Goal: Book appointment/travel/reservation

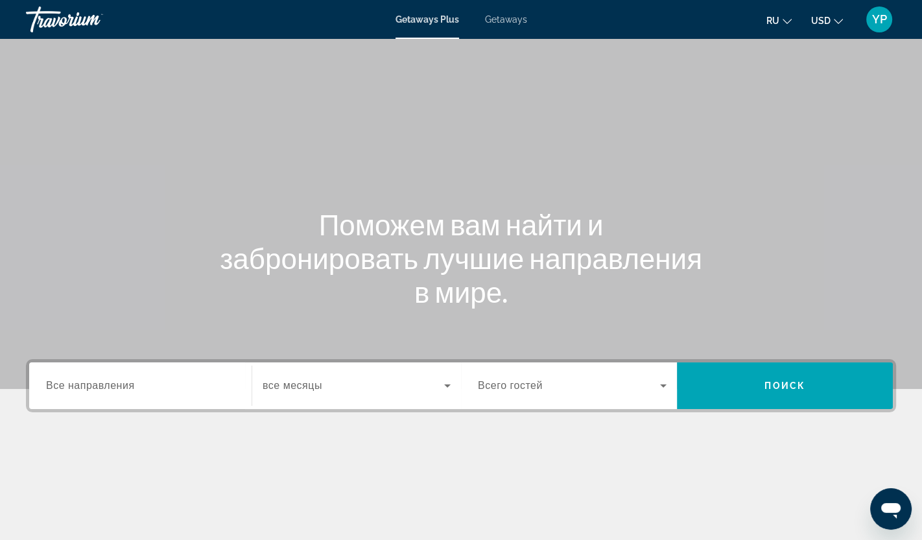
click at [106, 384] on span "Все направления" at bounding box center [90, 385] width 89 height 11
click at [106, 384] on input "Destination Все направления" at bounding box center [140, 387] width 189 height 16
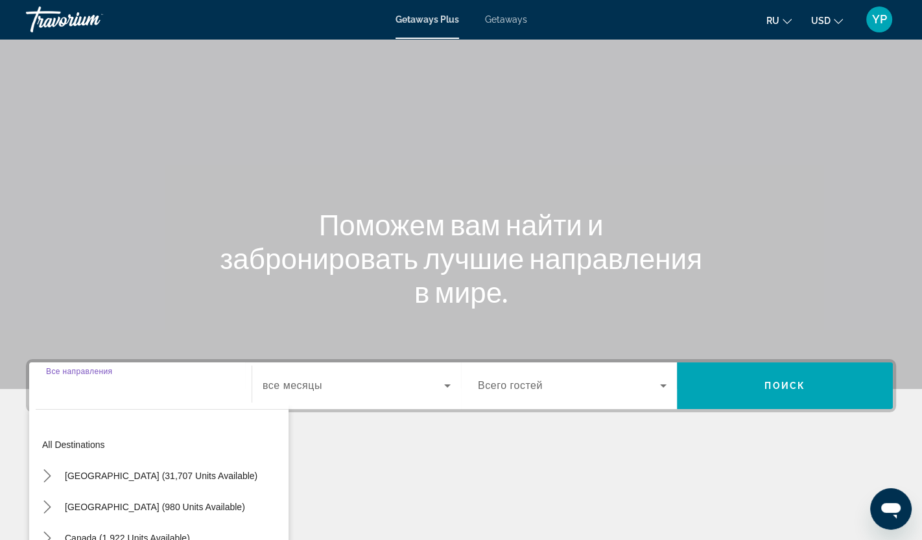
scroll to position [160, 0]
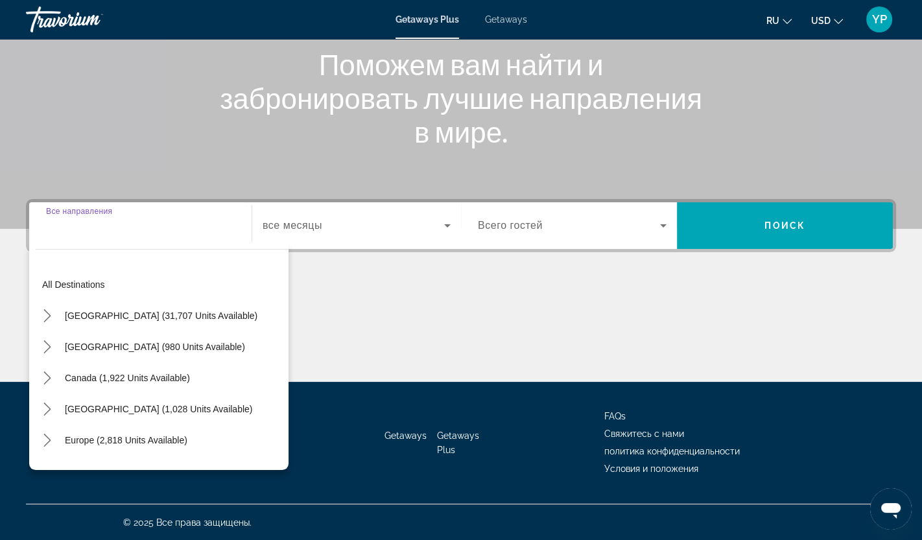
click at [106, 384] on span "Select destination: Canada (1,922 units available)" at bounding box center [127, 377] width 138 height 31
type input "**********"
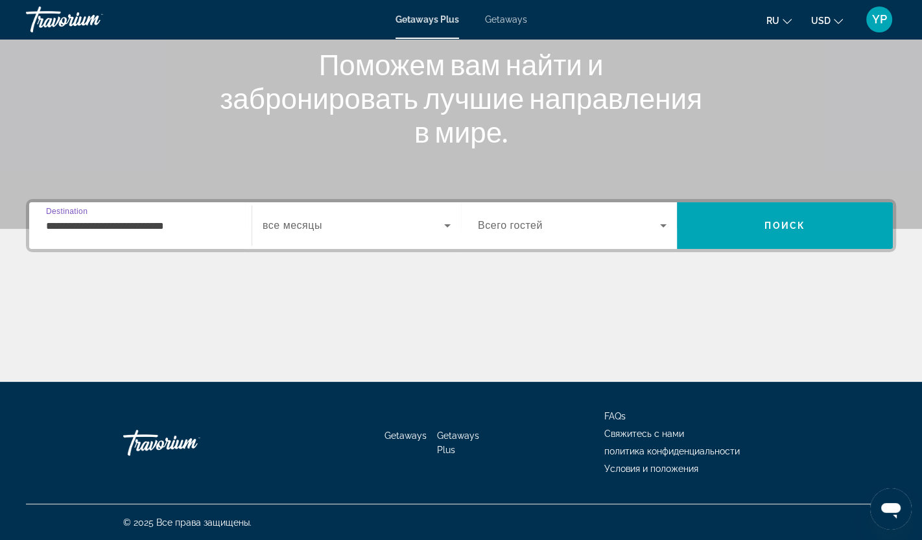
click at [381, 221] on span "Search widget" at bounding box center [354, 226] width 182 height 16
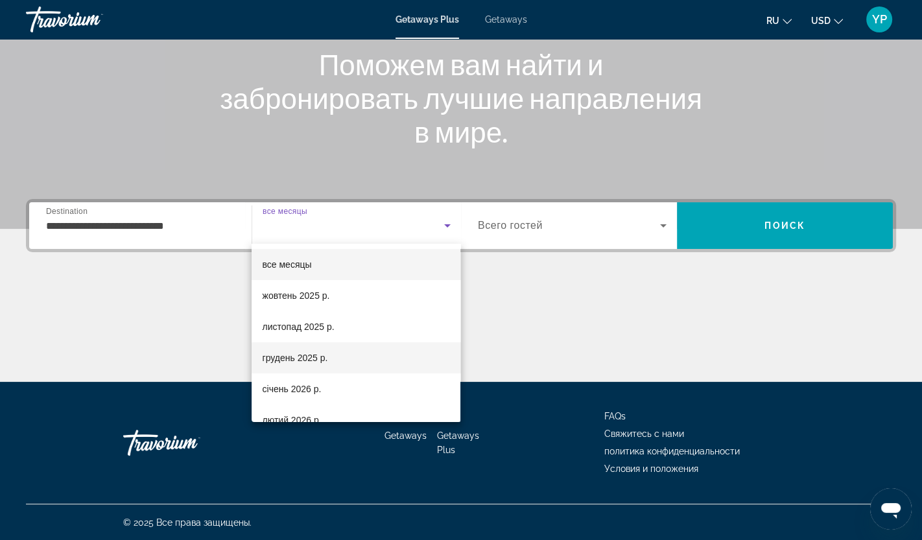
click at [320, 364] on span "грудень 2025 р." at bounding box center [294, 358] width 65 height 16
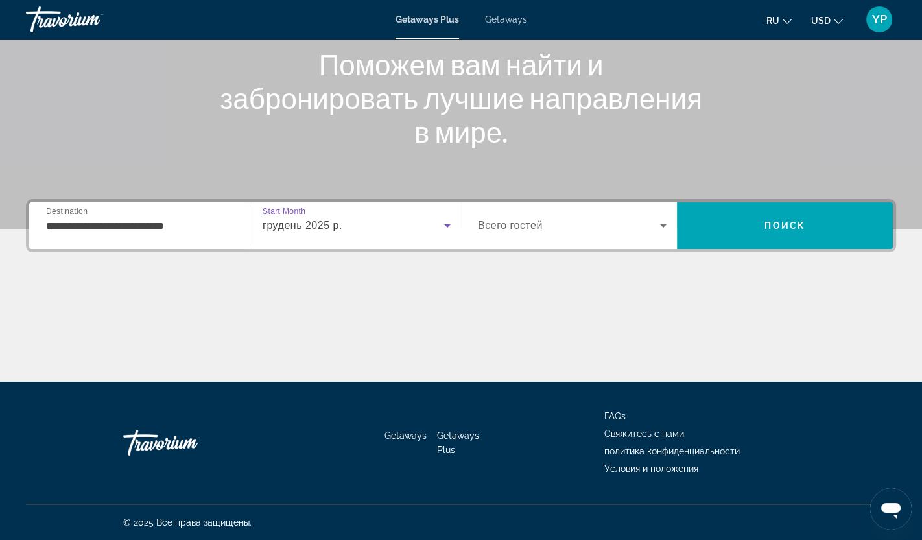
click at [671, 222] on div "Occupancy Всего гостей" at bounding box center [571, 225] width 209 height 36
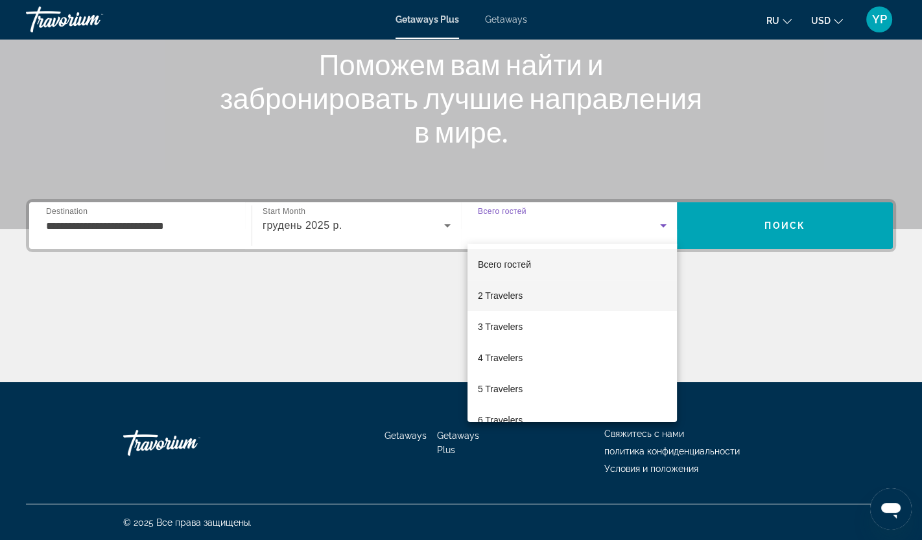
click at [535, 298] on mat-option "2 Travelers" at bounding box center [571, 295] width 209 height 31
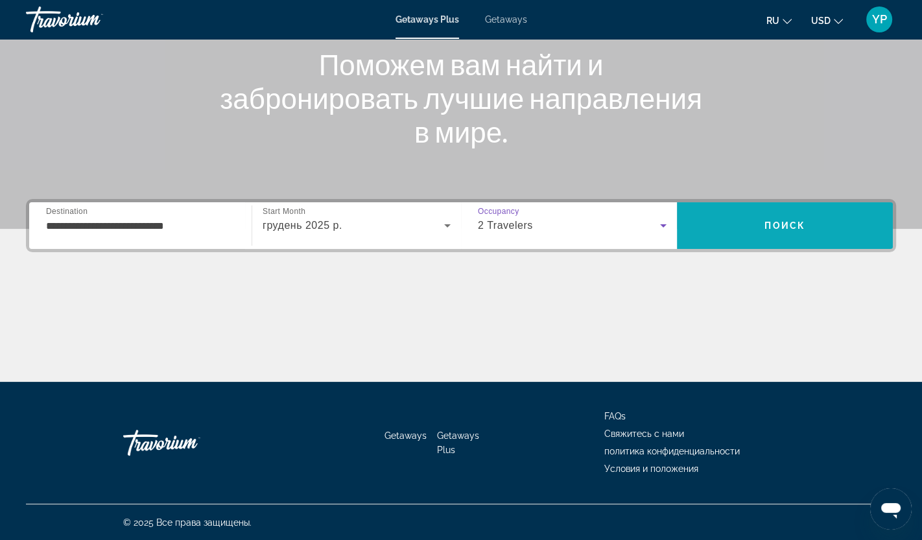
click at [765, 226] on span "Поиск" at bounding box center [784, 225] width 41 height 10
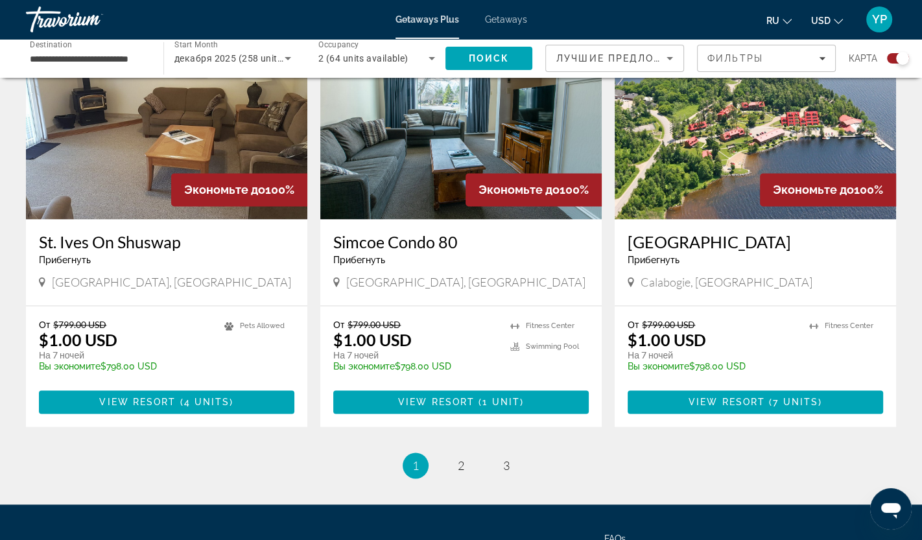
scroll to position [1911, 0]
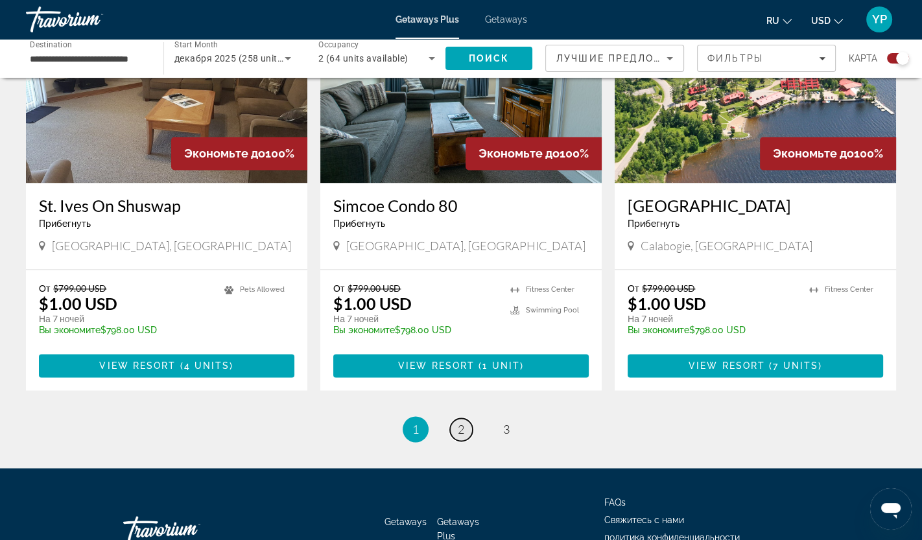
click at [460, 429] on span "2" at bounding box center [461, 429] width 6 height 14
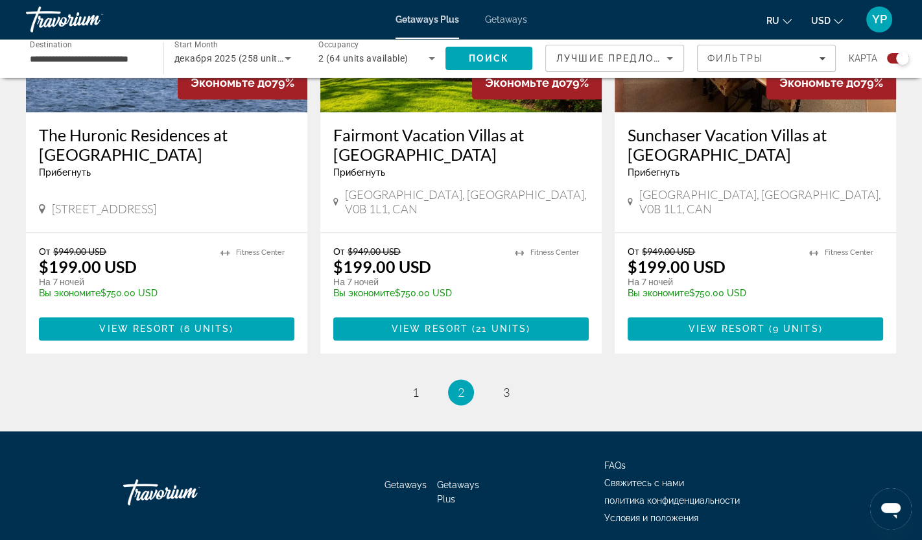
scroll to position [1990, 0]
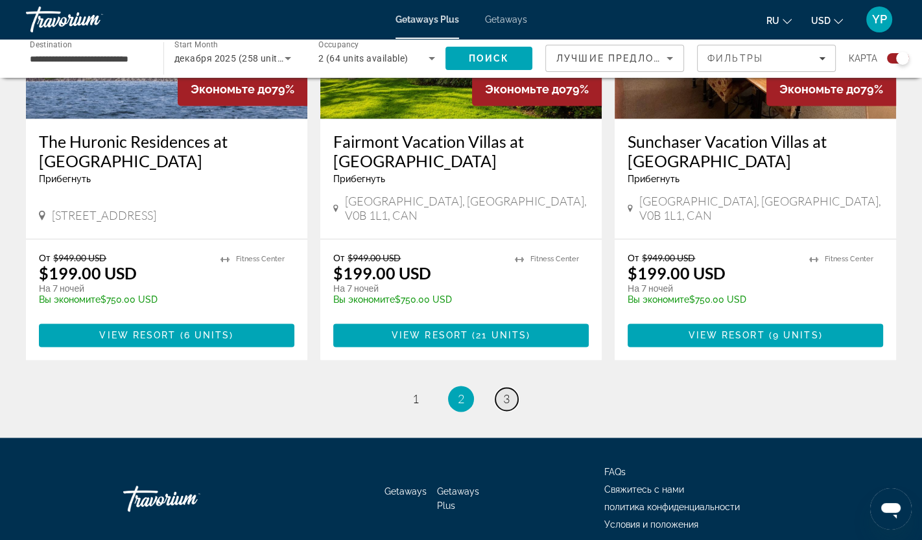
click at [505, 392] on span "3" at bounding box center [506, 399] width 6 height 14
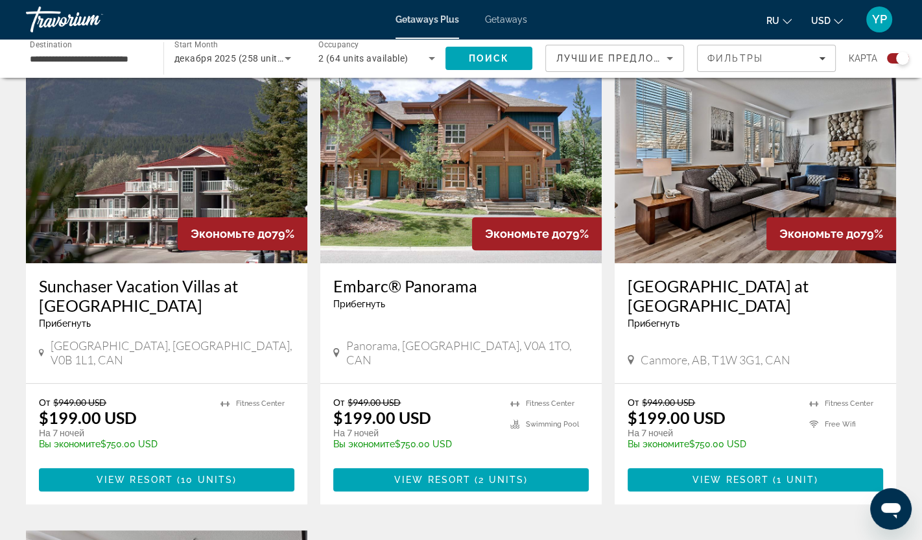
scroll to position [462, 0]
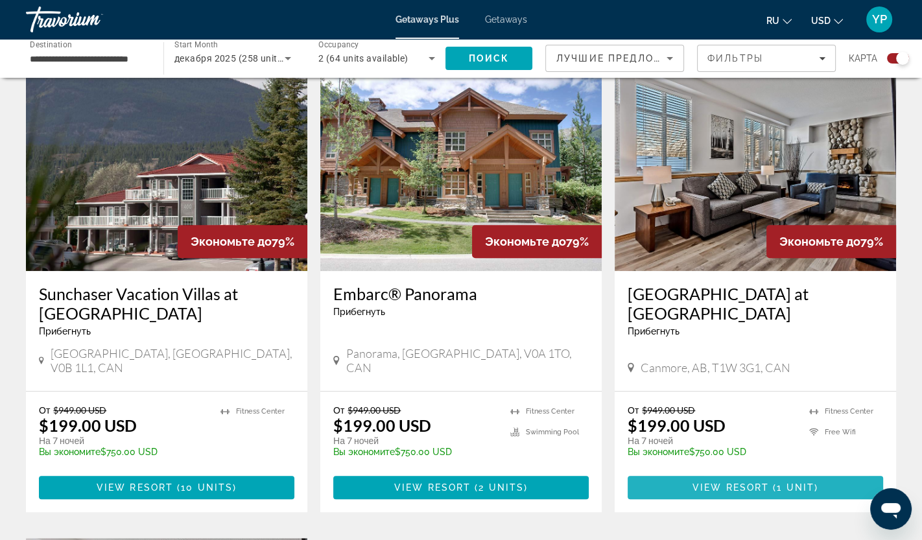
click at [711, 482] on span "View Resort" at bounding box center [730, 487] width 77 height 10
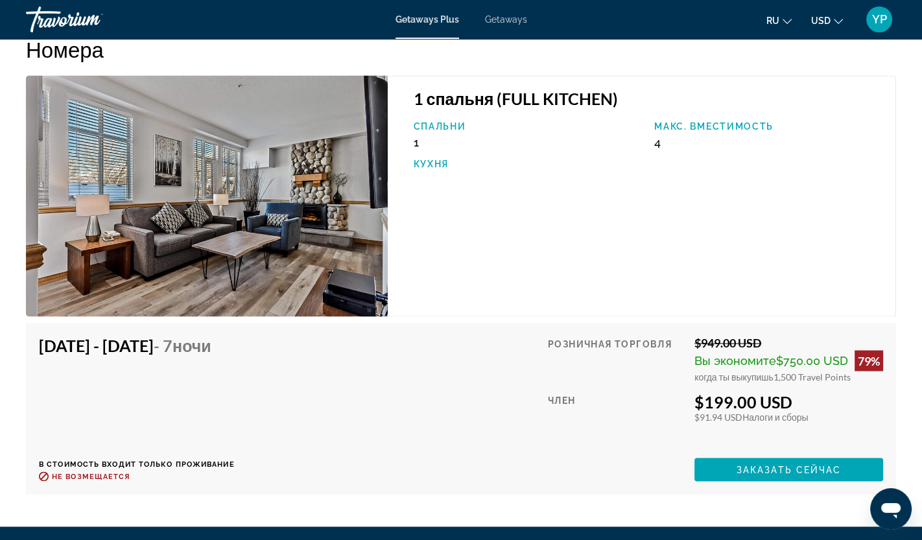
scroll to position [2170, 0]
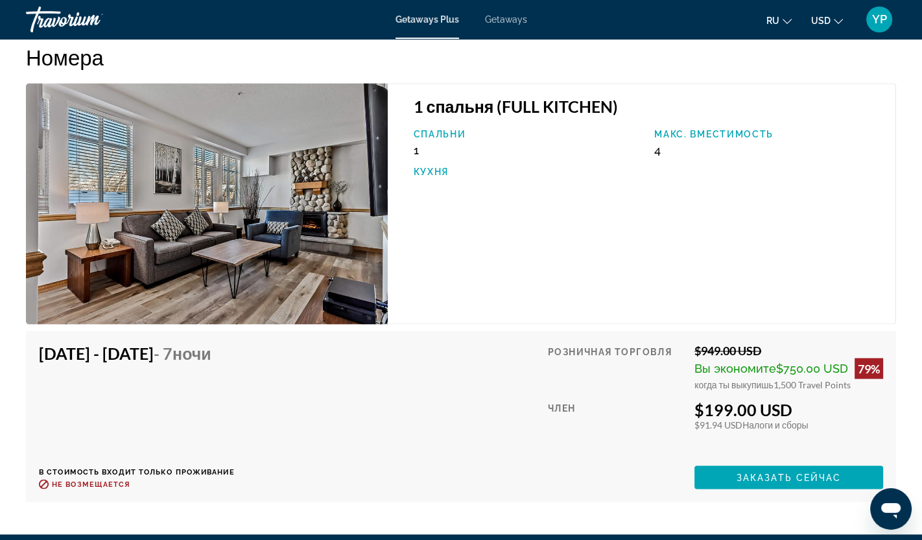
click at [834, 17] on icon "Change currency" at bounding box center [838, 21] width 9 height 9
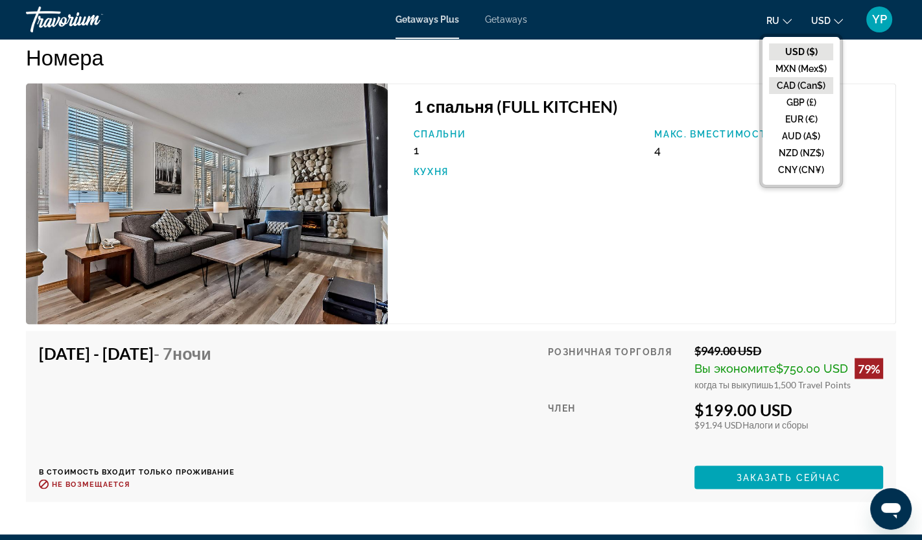
click at [811, 82] on button "CAD (Can$)" at bounding box center [801, 85] width 64 height 17
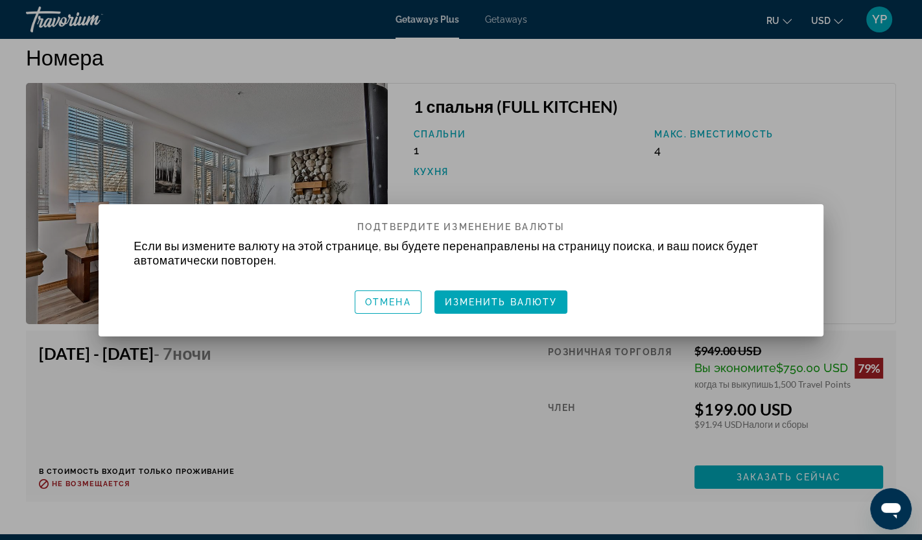
scroll to position [0, 0]
click at [536, 308] on span "button" at bounding box center [501, 302] width 134 height 31
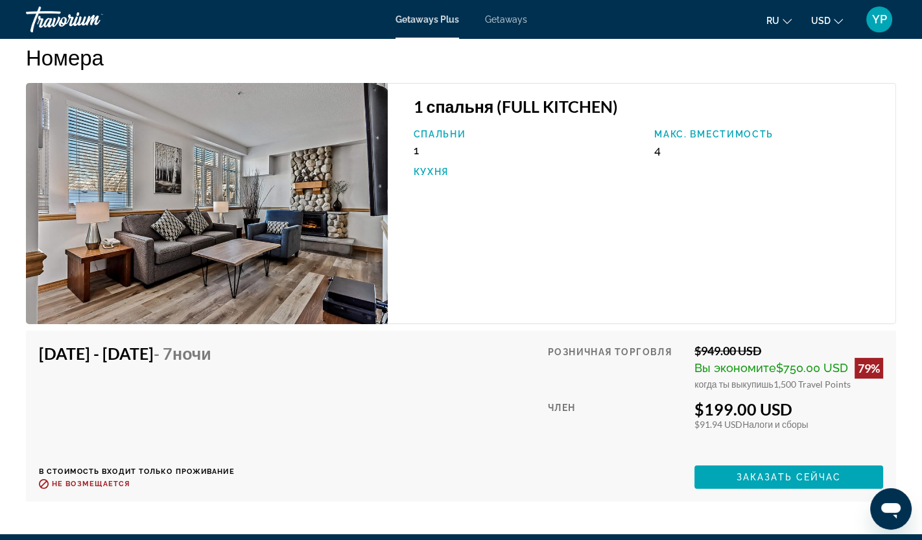
scroll to position [2170, 0]
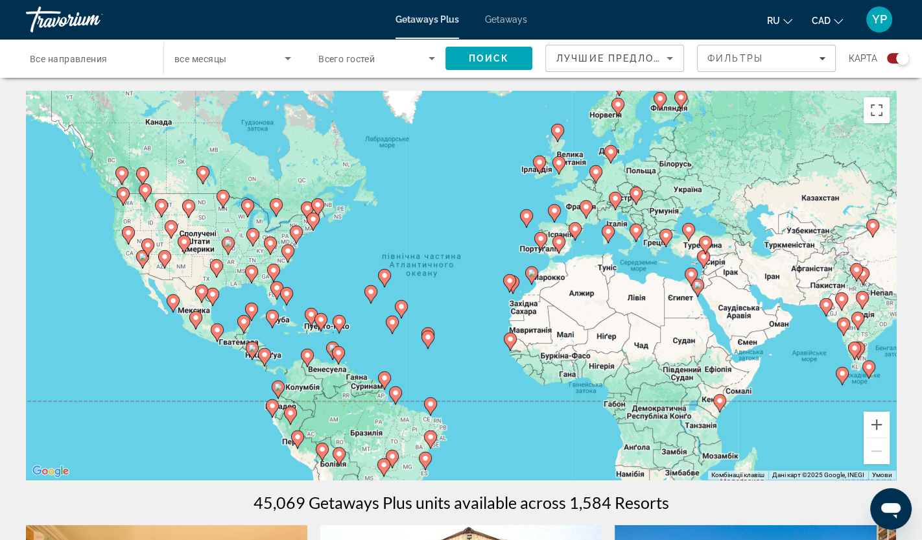
click at [93, 56] on span "Все направления" at bounding box center [69, 59] width 78 height 10
click at [93, 56] on input "Destination Все направления" at bounding box center [88, 59] width 117 height 16
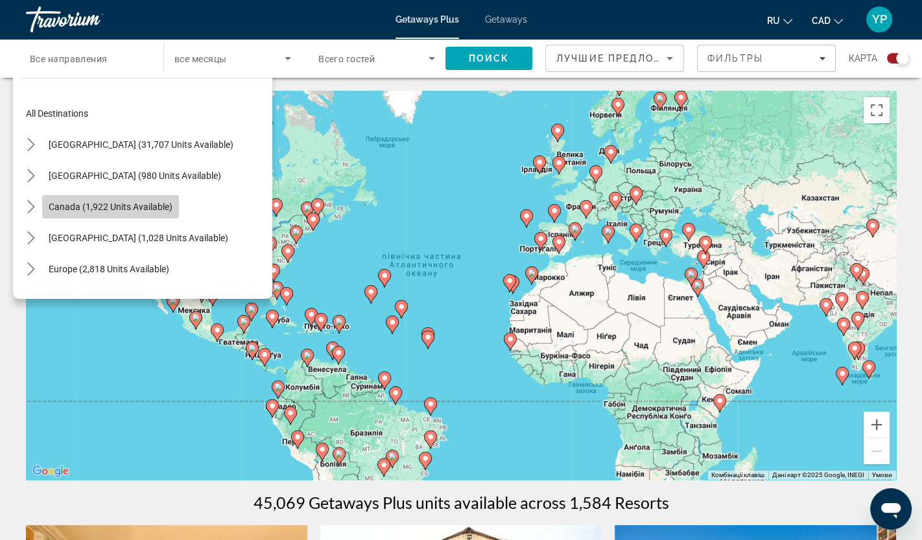
click at [100, 200] on span "Select destination: Canada (1,922 units available)" at bounding box center [110, 206] width 137 height 31
type input "**********"
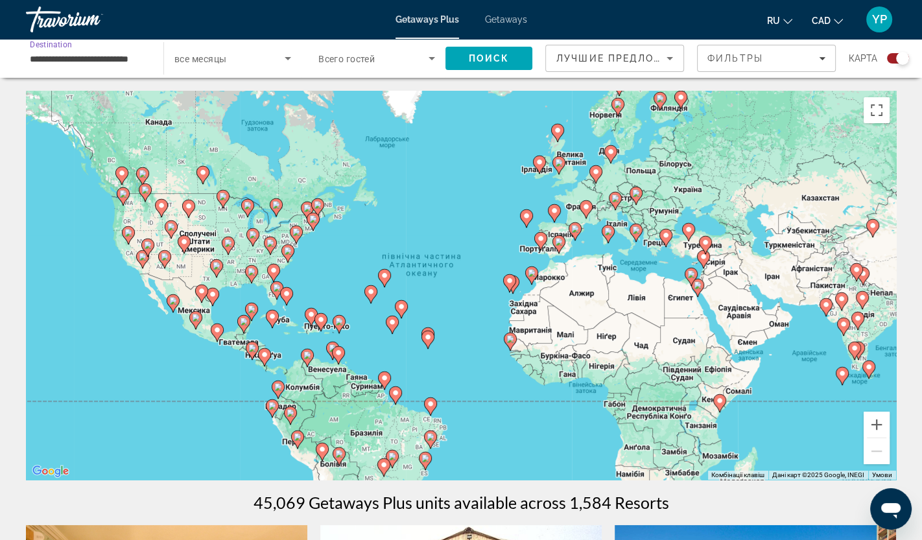
click at [289, 51] on icon "Search widget" at bounding box center [288, 59] width 16 height 16
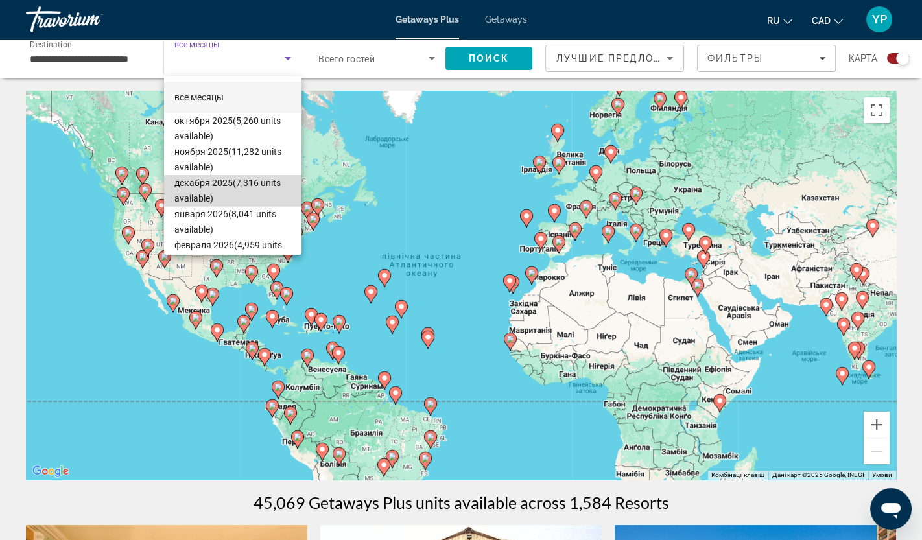
click at [244, 186] on span "декабря 2025 (7,316 units available)" at bounding box center [232, 190] width 117 height 31
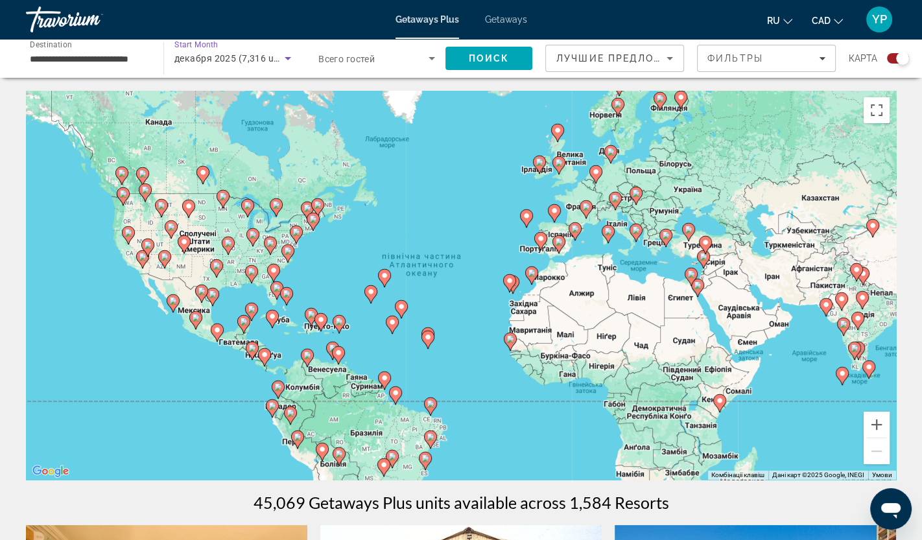
click at [432, 56] on icon "Search widget" at bounding box center [432, 59] width 16 height 16
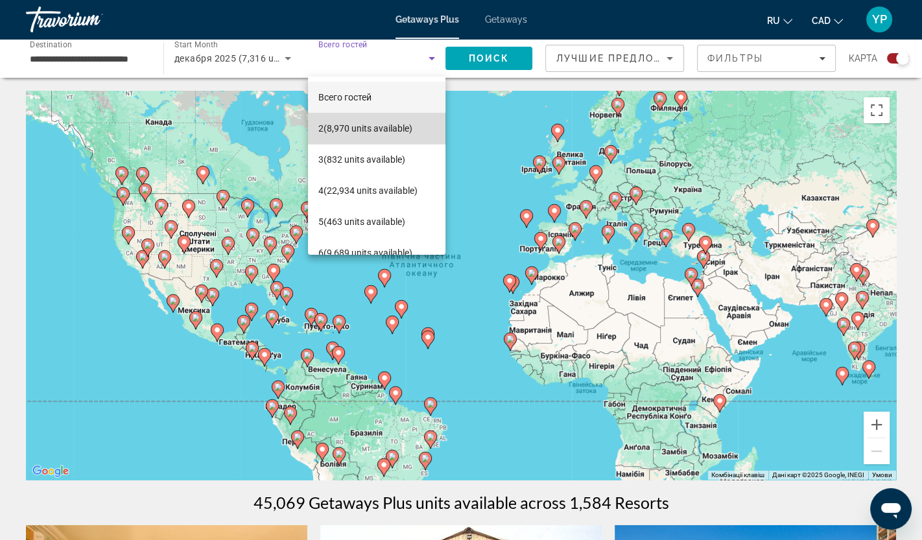
click at [400, 134] on span "2 (8,970 units available)" at bounding box center [365, 129] width 94 height 16
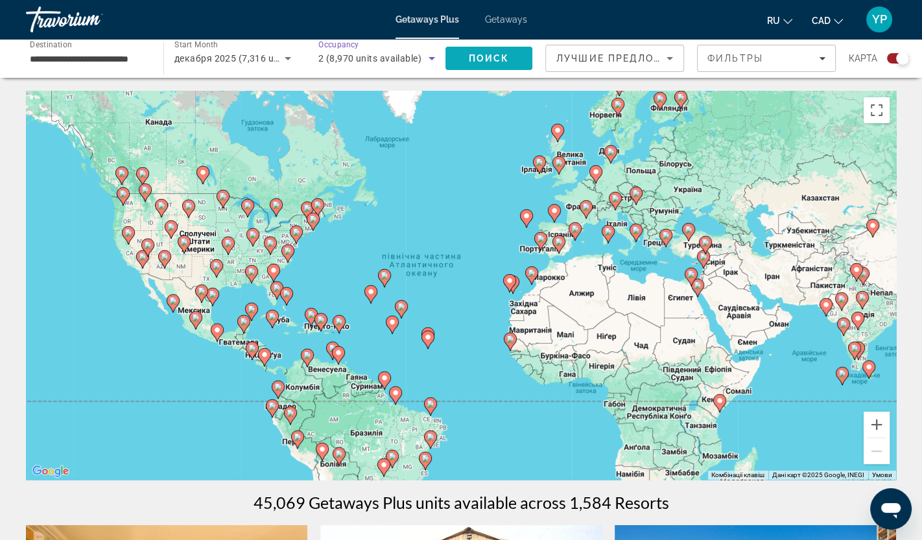
click at [490, 56] on span "Поиск" at bounding box center [489, 58] width 41 height 10
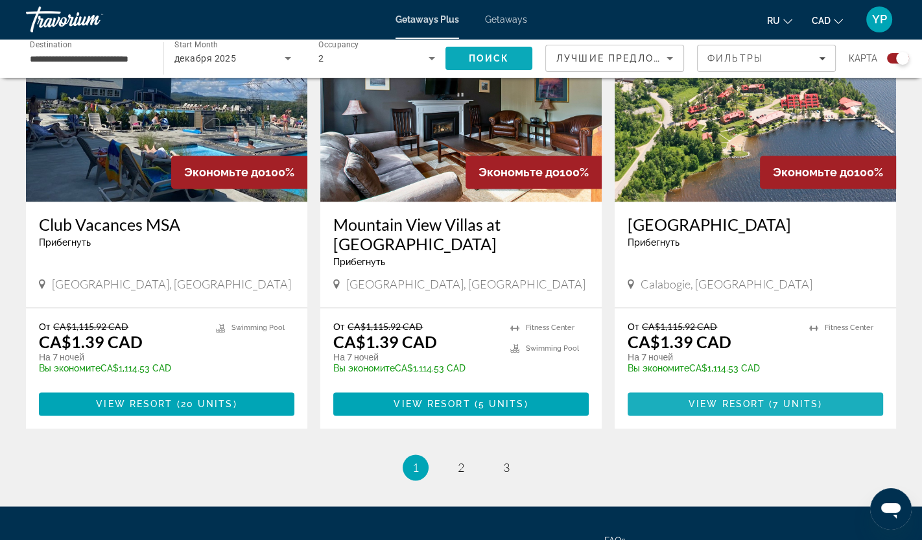
scroll to position [1892, 0]
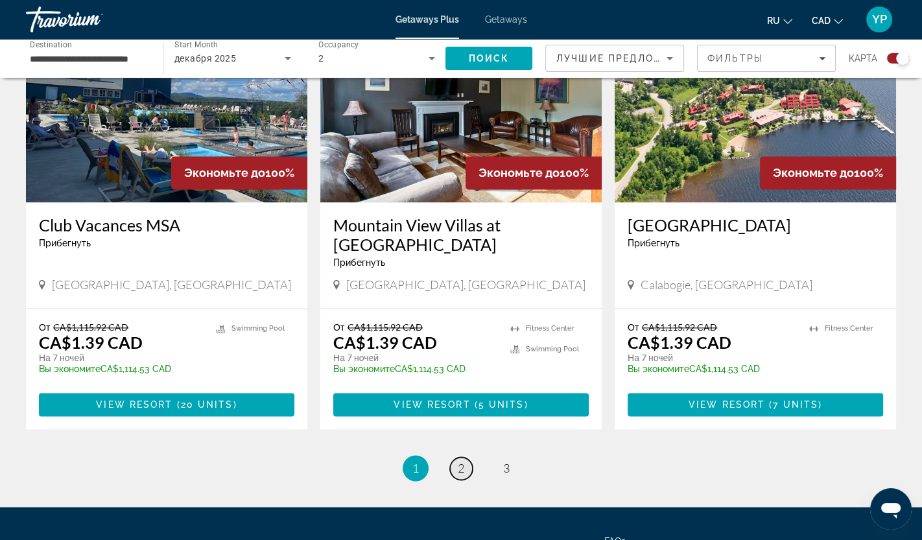
click at [463, 470] on span "2" at bounding box center [461, 468] width 6 height 14
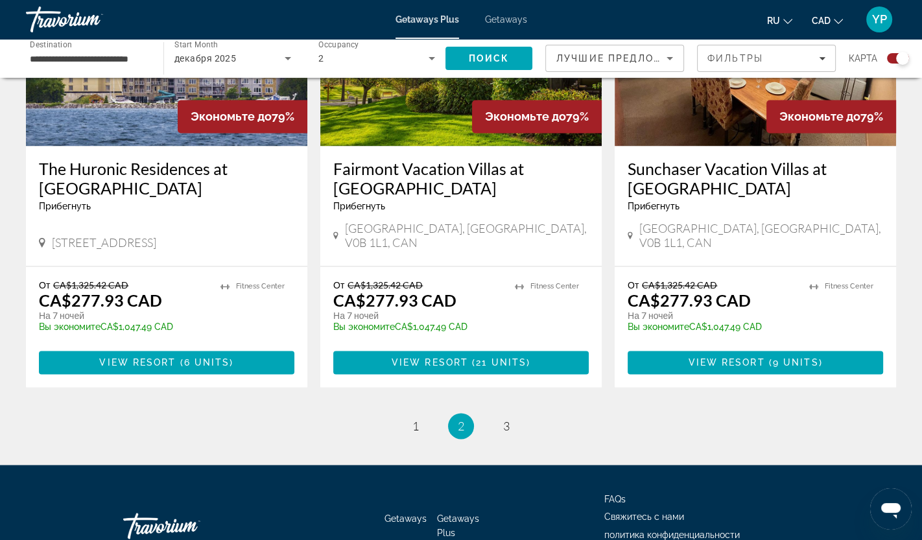
scroll to position [1990, 0]
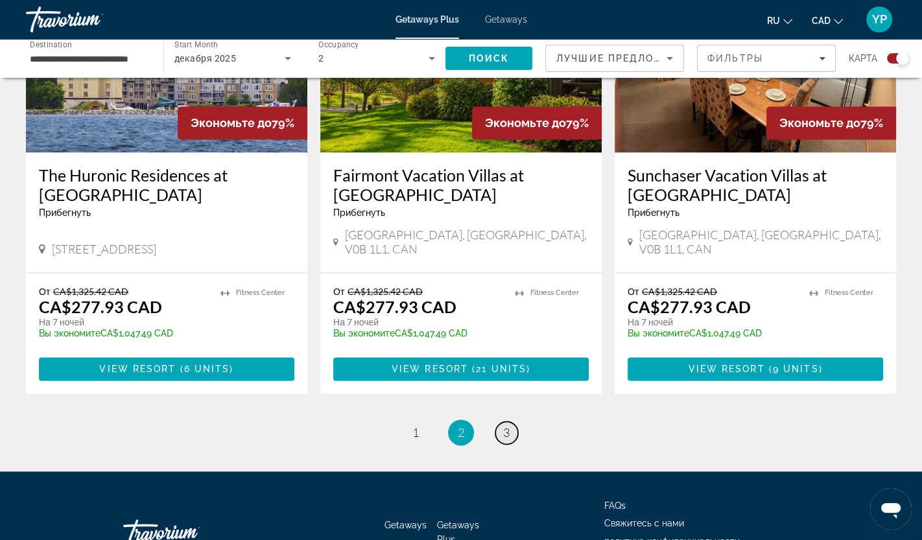
click at [508, 425] on span "3" at bounding box center [506, 432] width 6 height 14
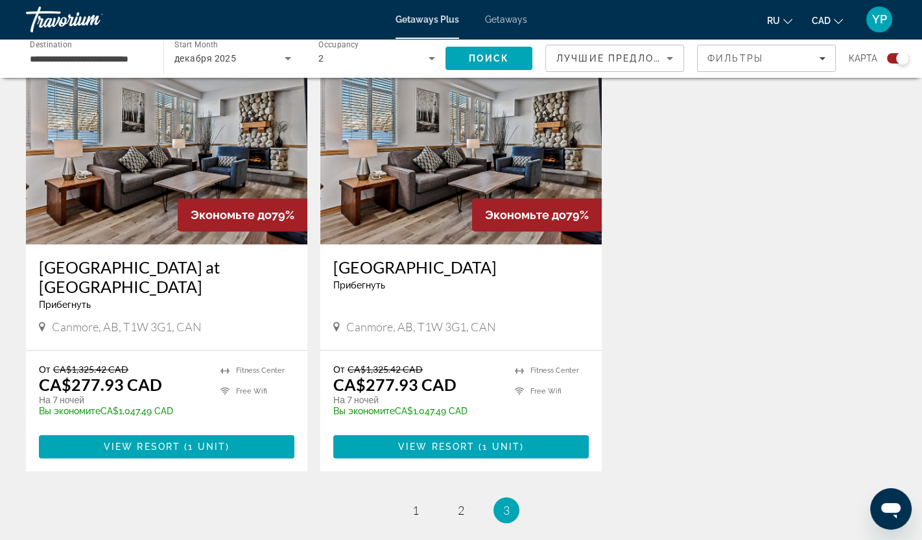
scroll to position [488, 0]
click at [167, 445] on span "View Resort" at bounding box center [142, 447] width 77 height 10
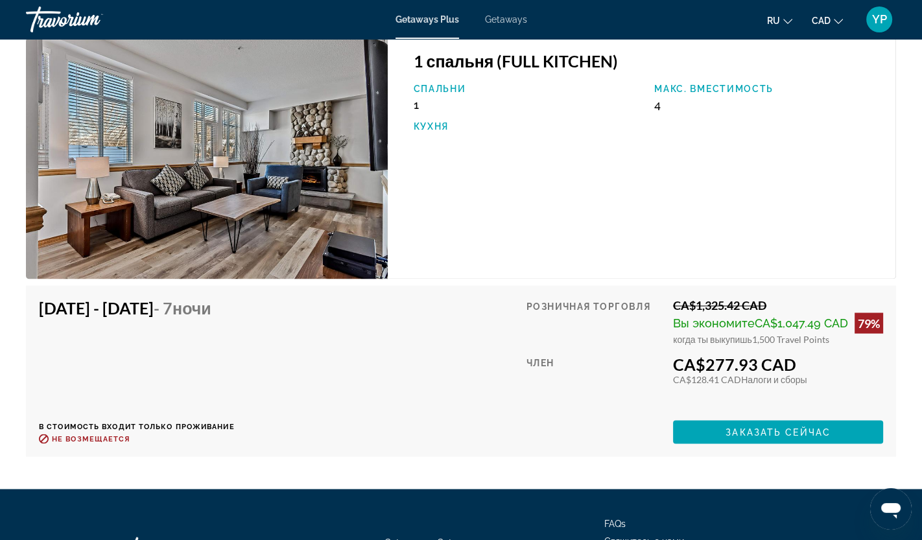
scroll to position [2216, 0]
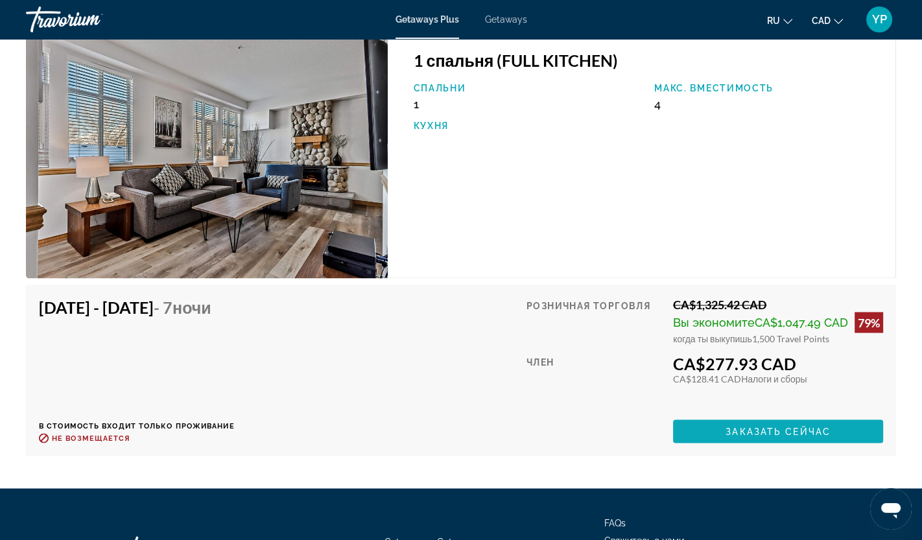
click at [839, 416] on span "Main content" at bounding box center [778, 431] width 210 height 31
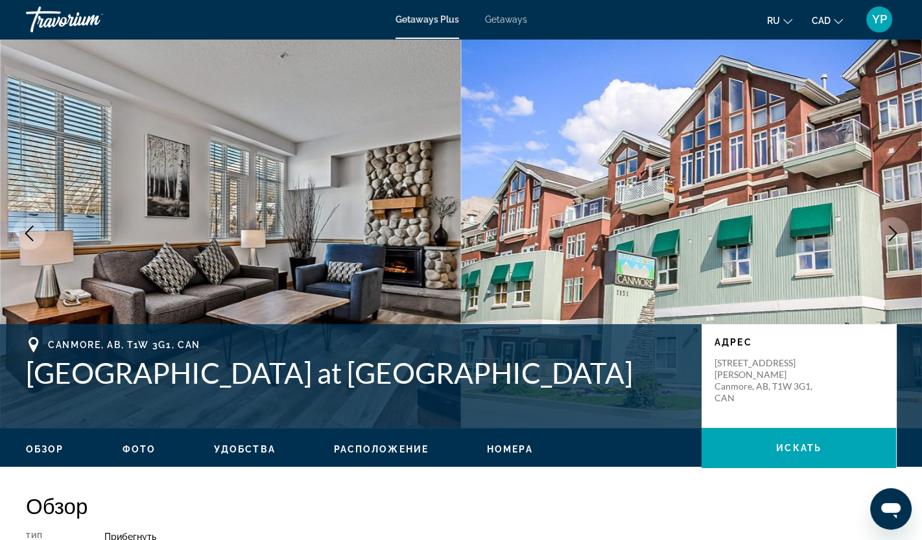
click at [504, 15] on span "Getaways" at bounding box center [506, 19] width 42 height 10
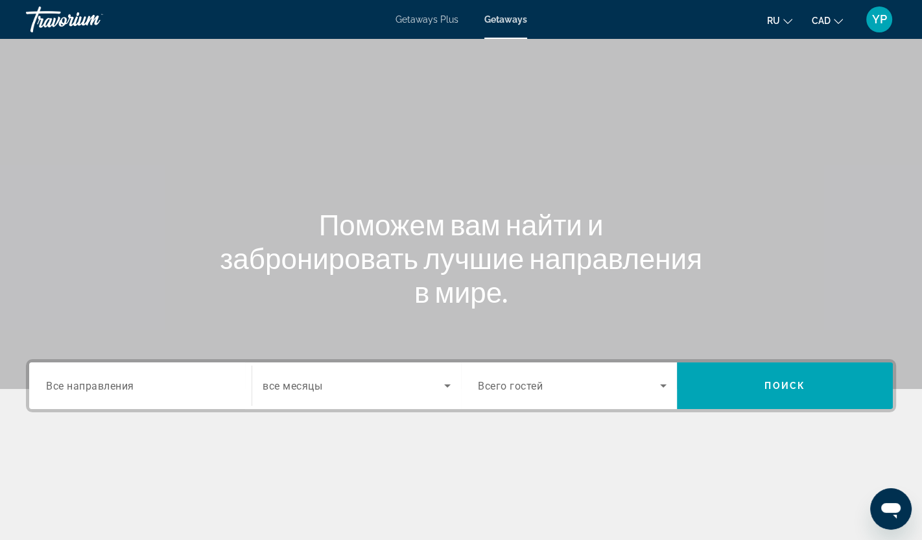
click at [117, 384] on span "Все направления" at bounding box center [90, 385] width 88 height 12
click at [117, 384] on input "Destination Все направления" at bounding box center [140, 387] width 189 height 16
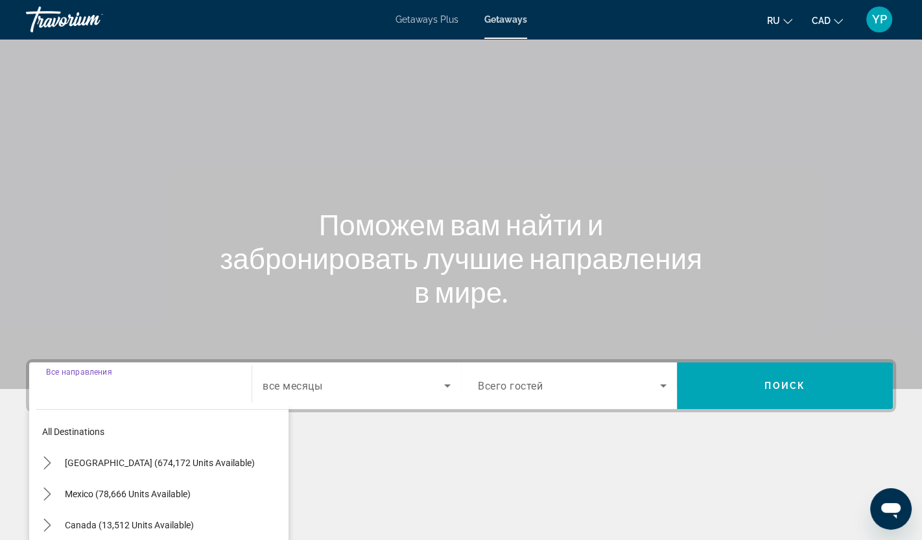
scroll to position [160, 0]
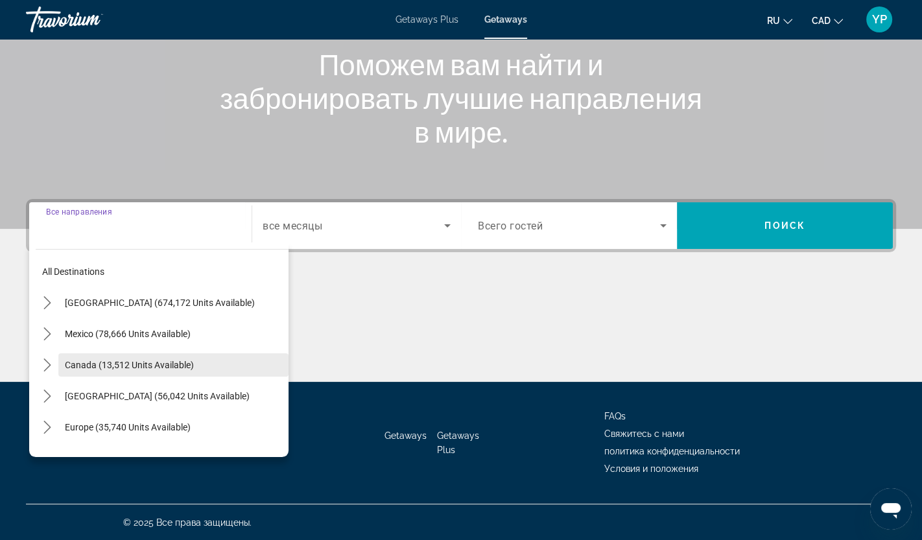
click at [125, 360] on span "Canada (13,512 units available)" at bounding box center [129, 365] width 129 height 10
type input "**********"
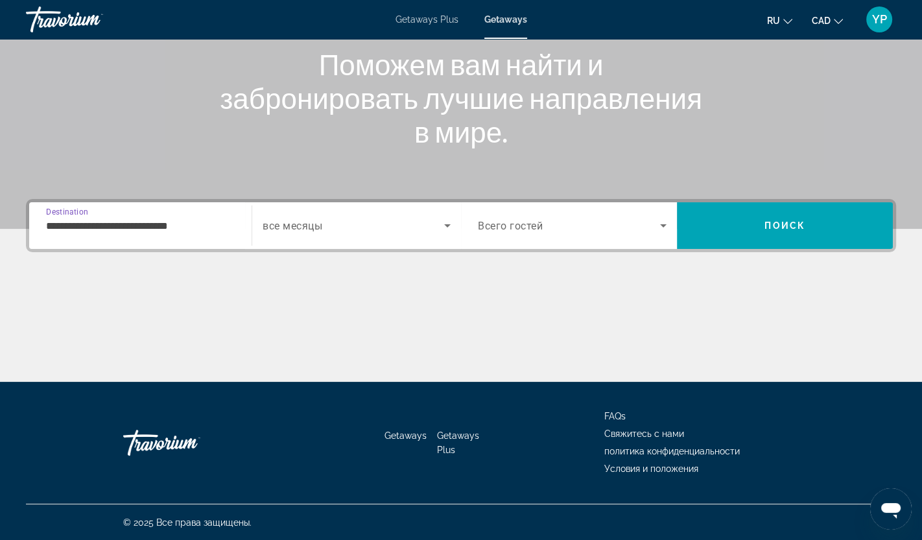
click at [445, 228] on icon "Search widget" at bounding box center [448, 226] width 16 height 16
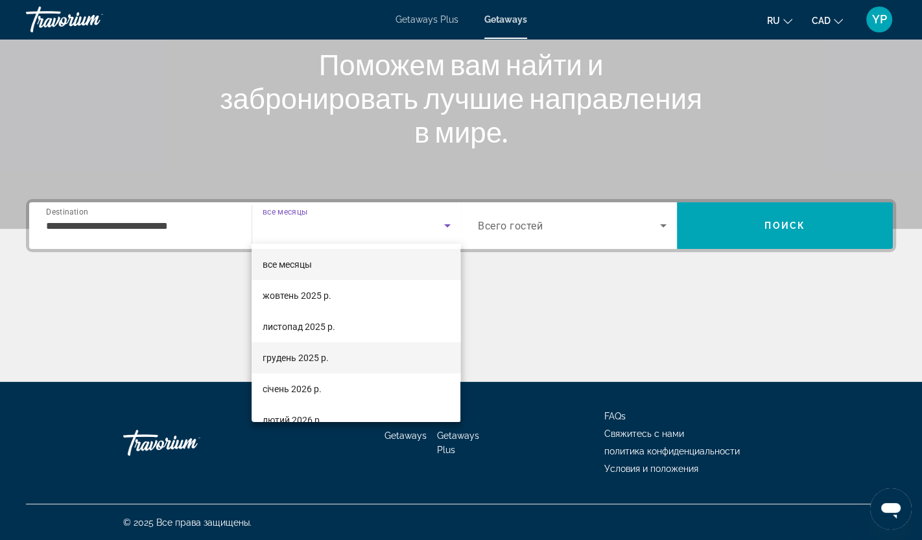
click at [333, 360] on mat-option "грудень 2025 р." at bounding box center [356, 357] width 209 height 31
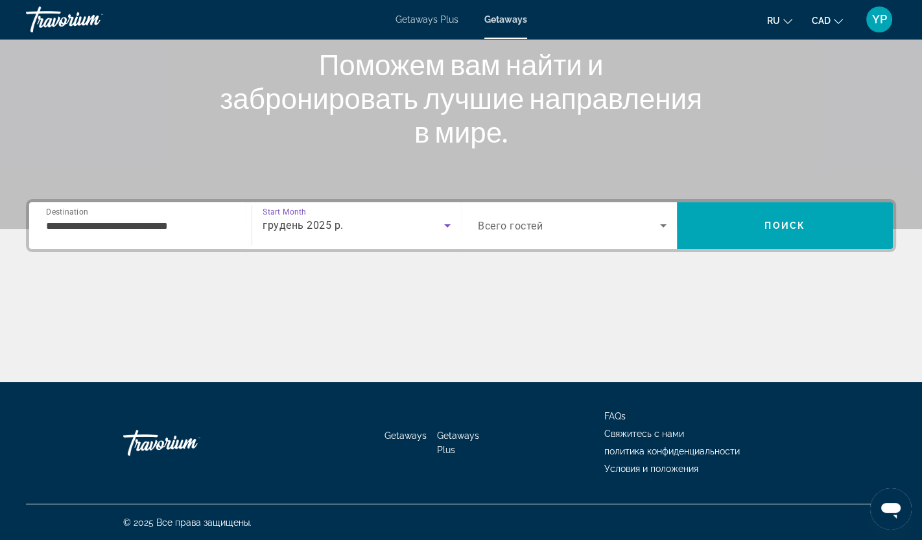
click at [640, 218] on span "Search widget" at bounding box center [569, 226] width 182 height 16
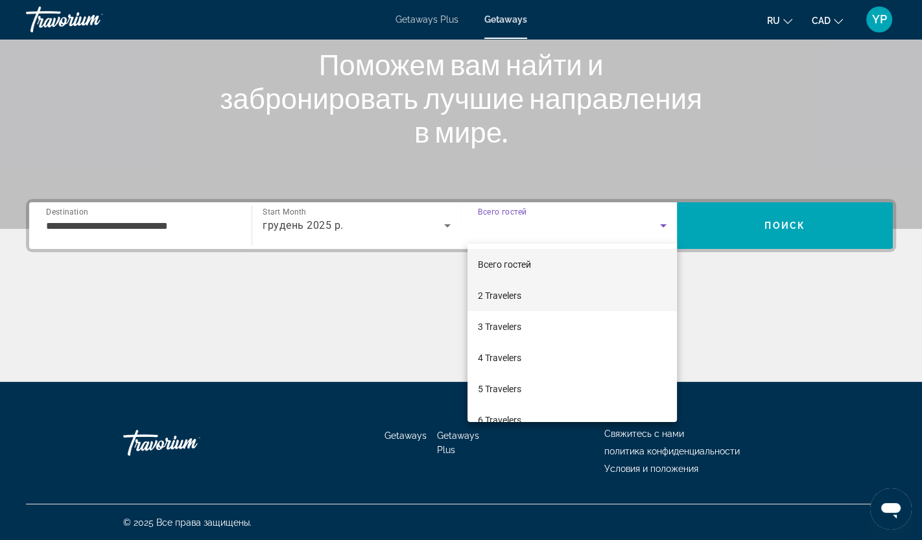
click at [530, 301] on mat-option "2 Travelers" at bounding box center [571, 295] width 209 height 31
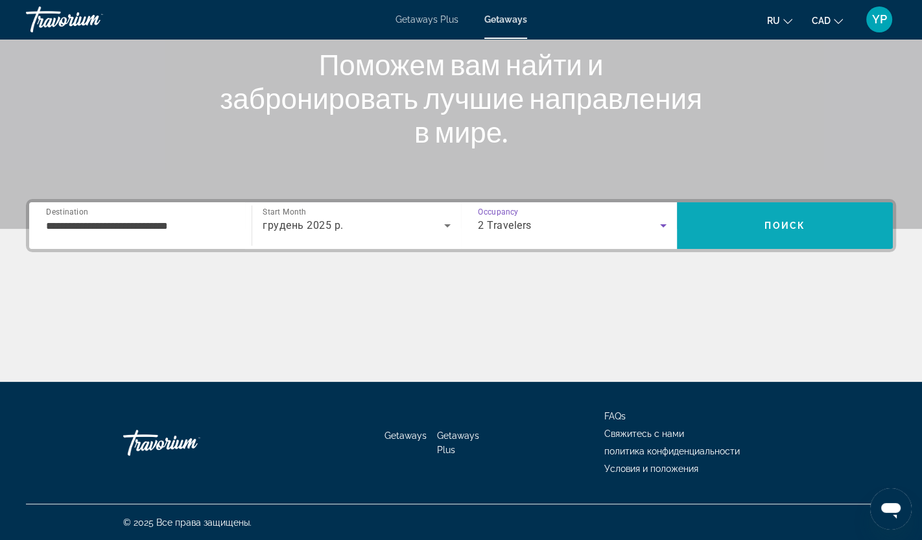
click at [752, 224] on span "Search" at bounding box center [785, 225] width 216 height 31
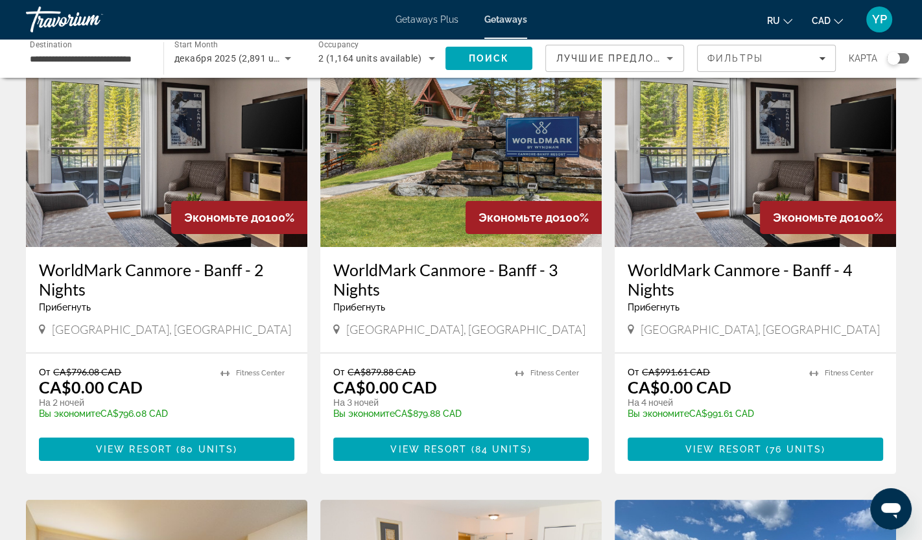
scroll to position [85, 0]
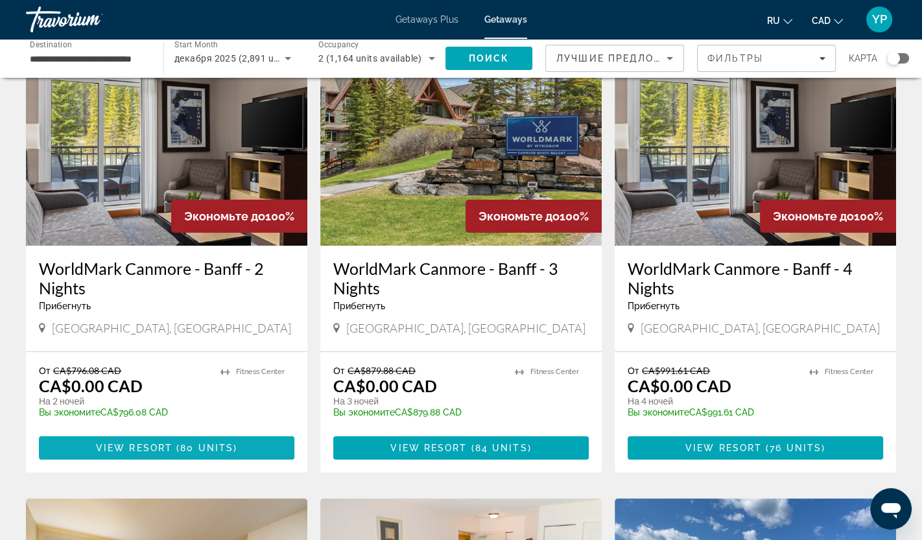
click at [189, 440] on span "Main content" at bounding box center [166, 447] width 255 height 31
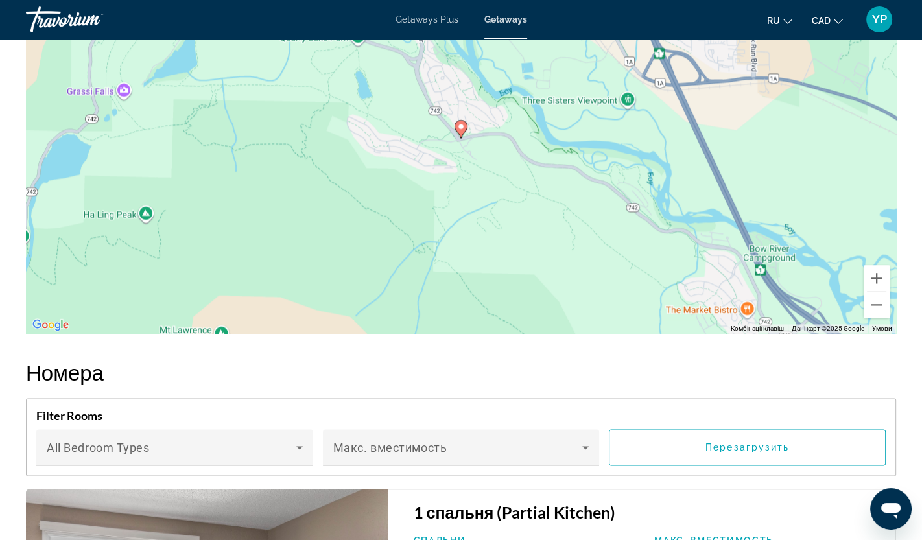
scroll to position [1994, 0]
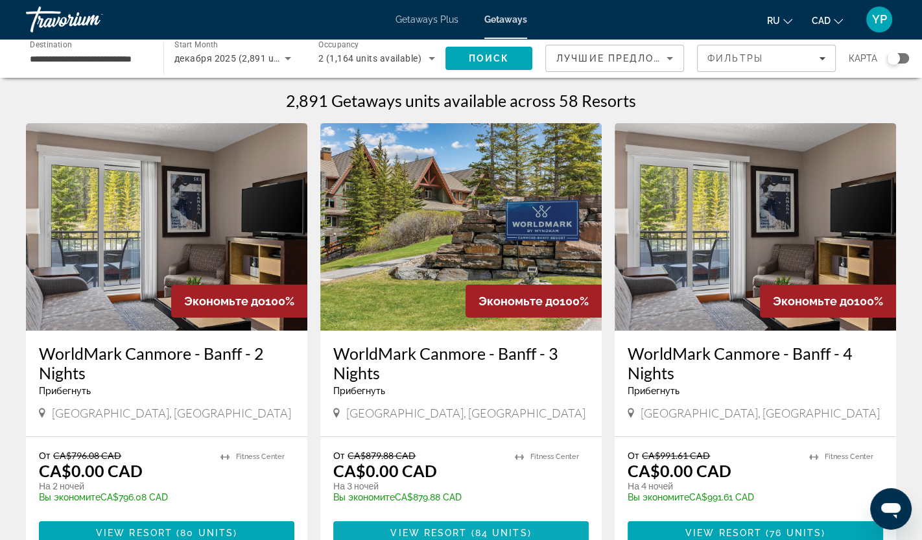
click at [492, 534] on span "84 units" at bounding box center [501, 533] width 53 height 10
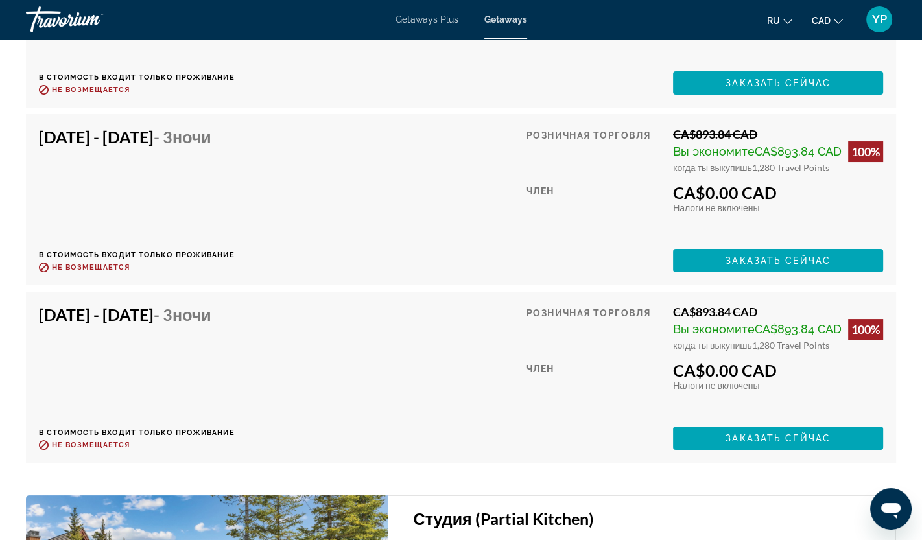
scroll to position [5167, 0]
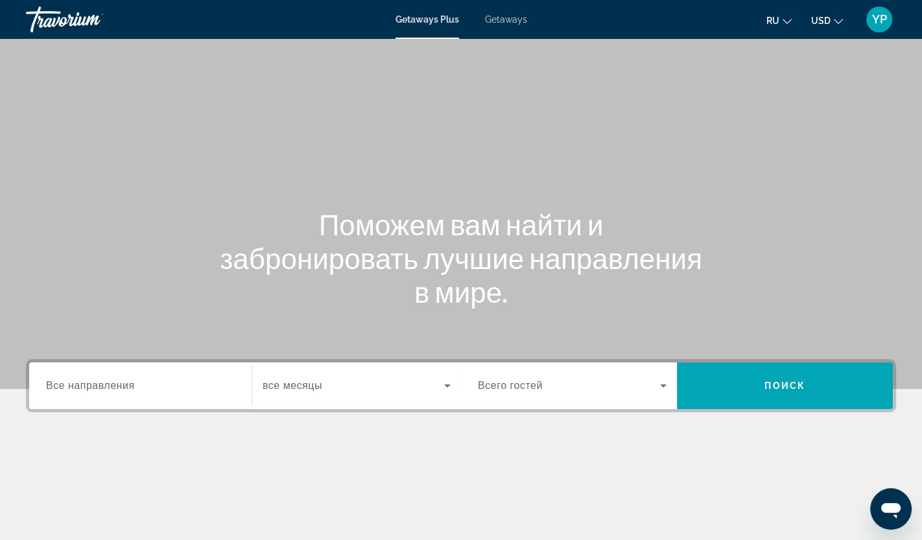
click at [505, 14] on span "Getaways" at bounding box center [506, 19] width 42 height 10
click at [121, 389] on span "Все направления" at bounding box center [90, 385] width 89 height 11
click at [121, 389] on input "Destination Все направления" at bounding box center [140, 387] width 189 height 16
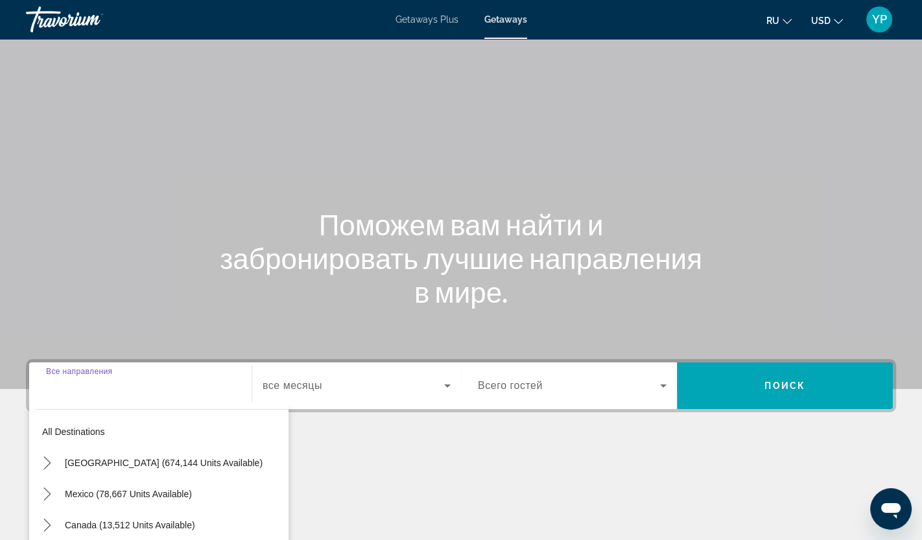
scroll to position [160, 0]
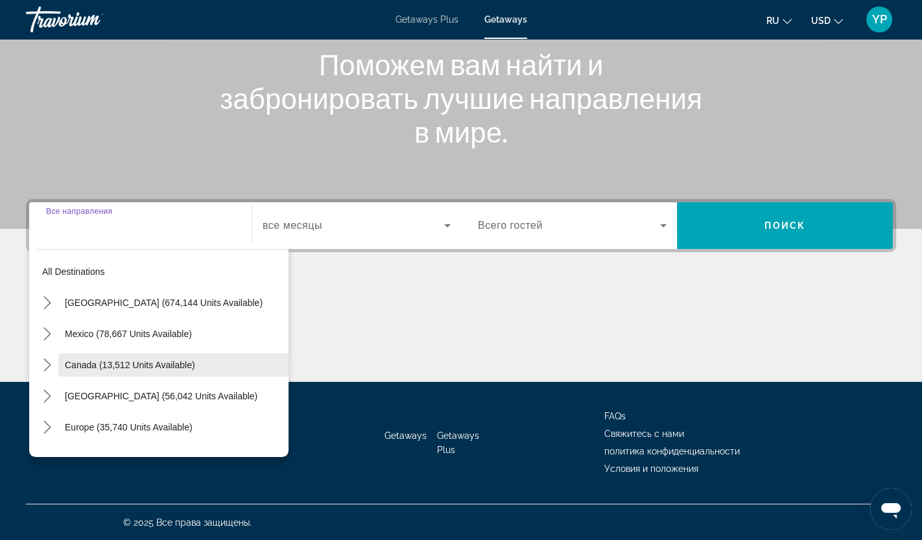
click at [123, 360] on span "Canada (13,512 units available)" at bounding box center [130, 365] width 130 height 10
type input "**********"
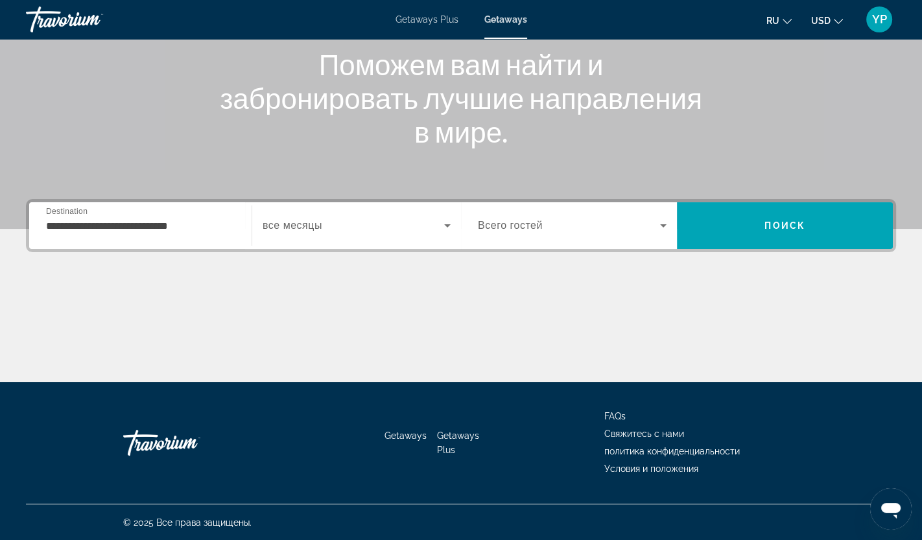
click at [307, 226] on span "все месяцы" at bounding box center [293, 225] width 60 height 11
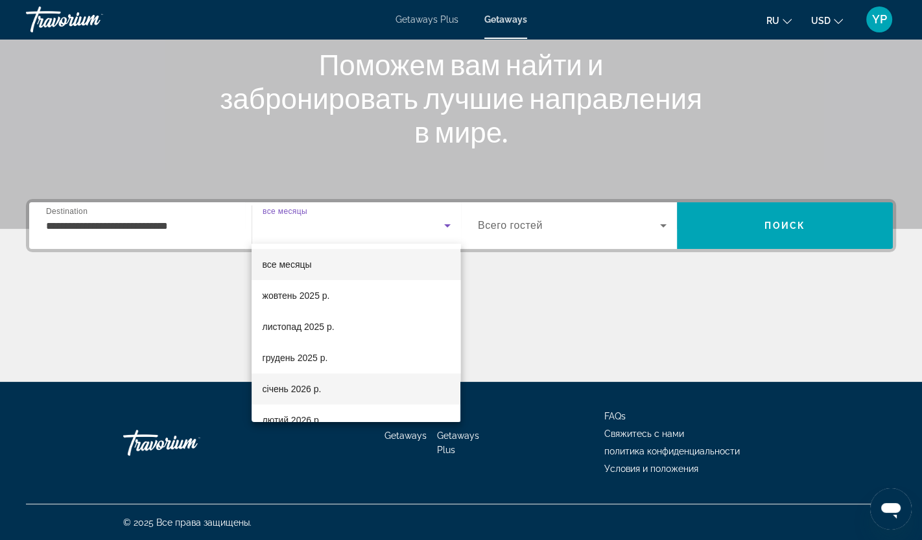
click at [291, 392] on span "січень 2026 р." at bounding box center [291, 389] width 59 height 16
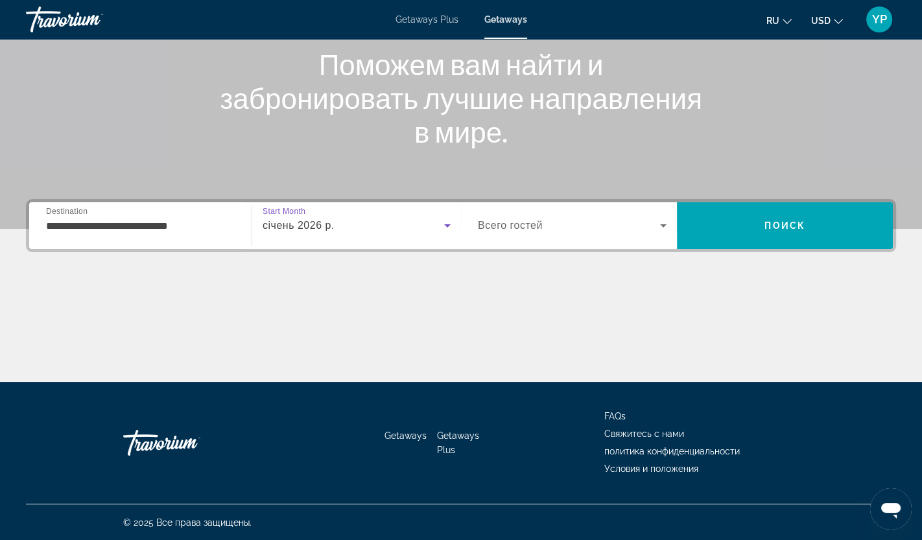
click at [644, 225] on span "Search widget" at bounding box center [569, 226] width 182 height 16
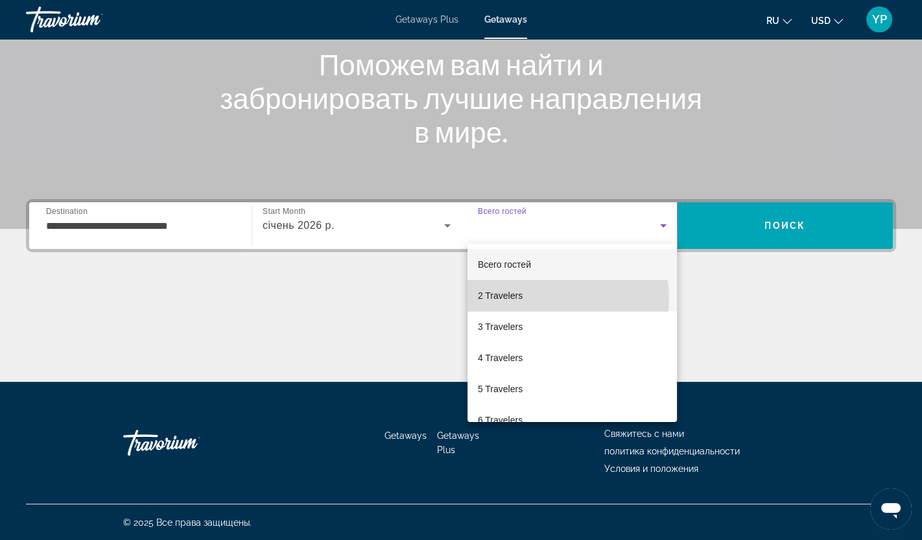
click at [552, 298] on mat-option "2 Travelers" at bounding box center [571, 295] width 209 height 31
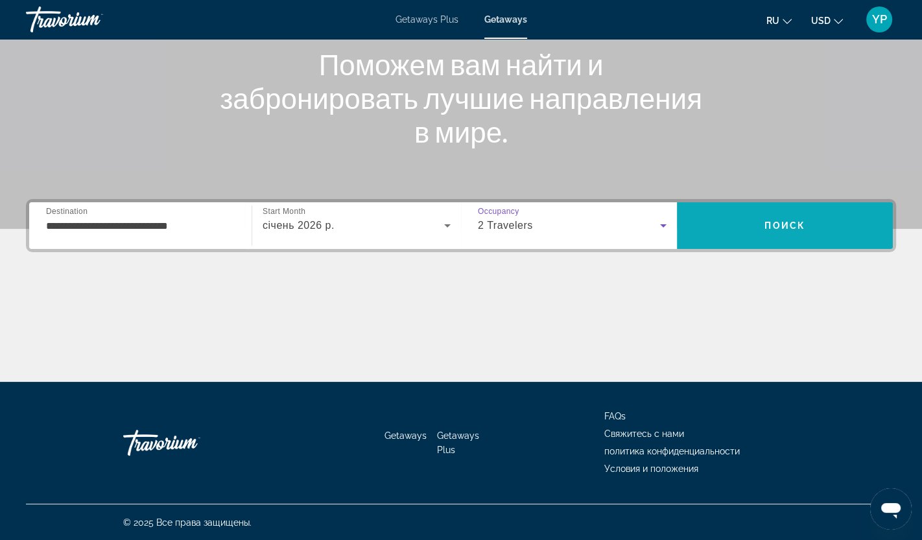
click at [755, 224] on span "Search" at bounding box center [785, 225] width 216 height 31
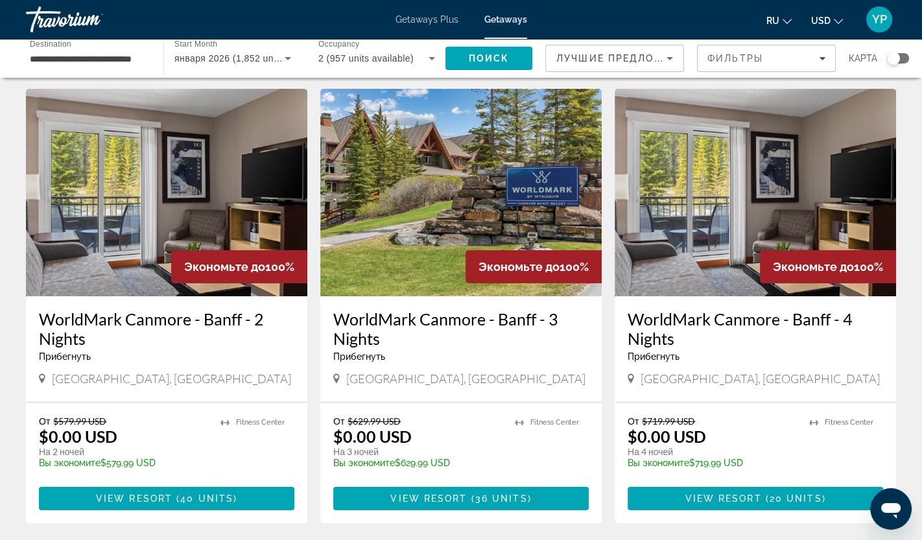
scroll to position [32, 0]
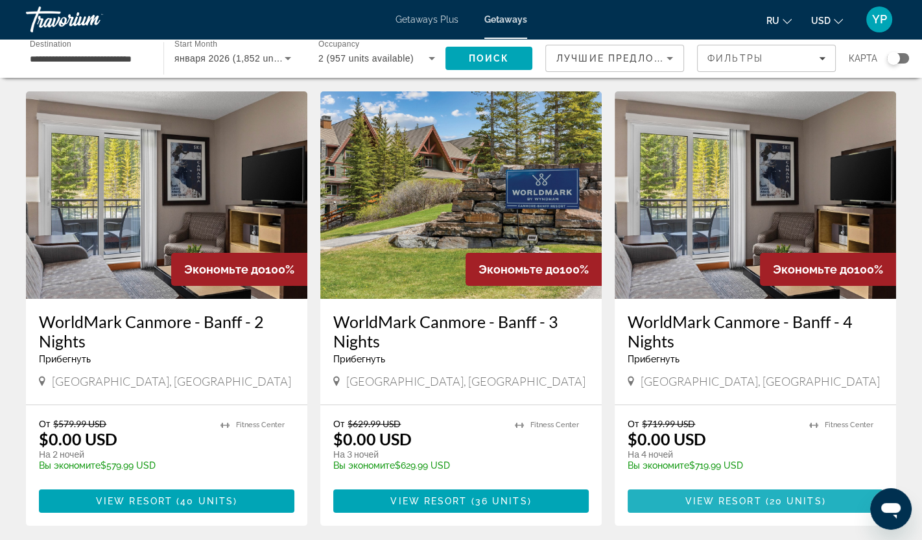
click at [790, 499] on span "20 units" at bounding box center [796, 501] width 53 height 10
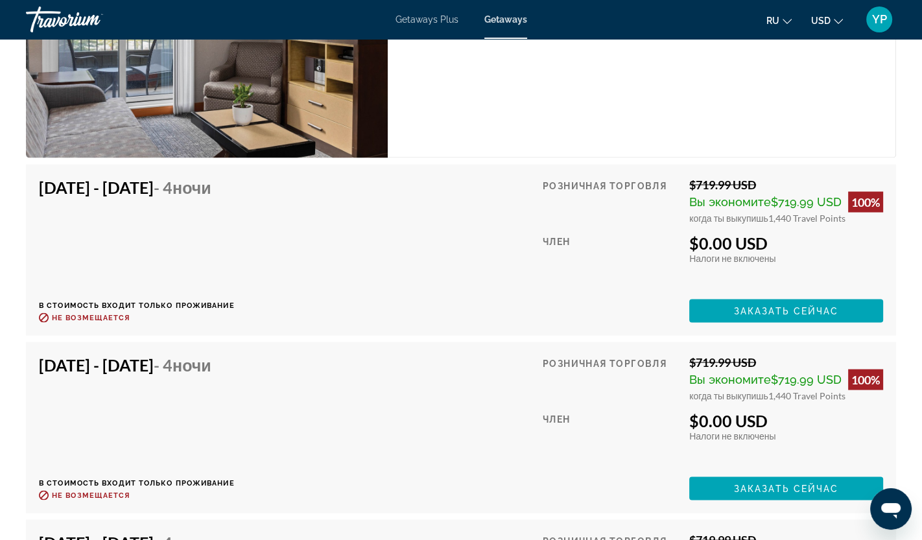
scroll to position [2518, 0]
